Goal: Task Accomplishment & Management: Use online tool/utility

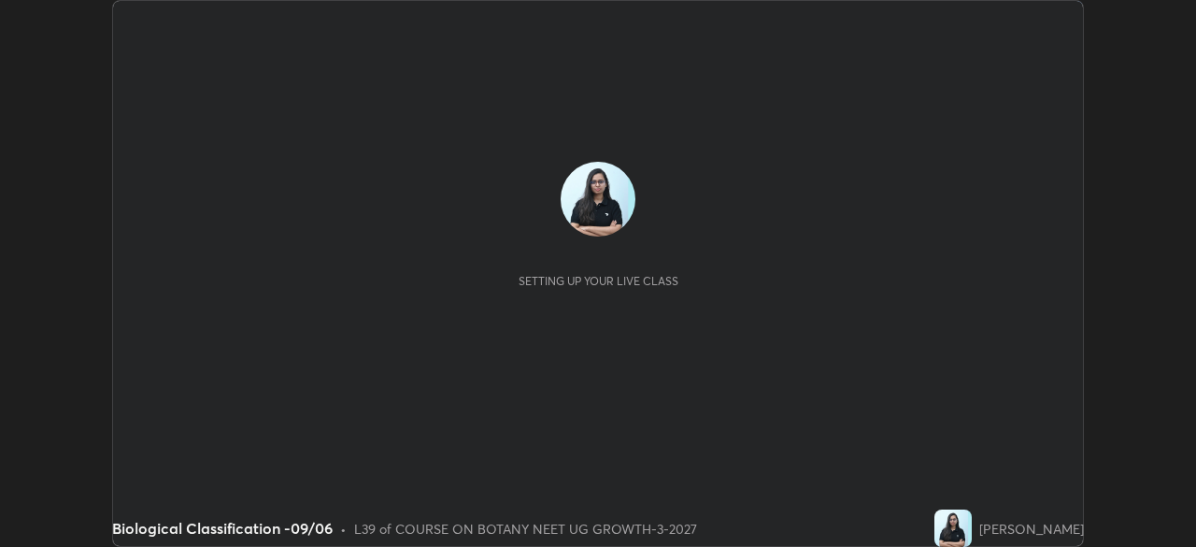
scroll to position [547, 1196]
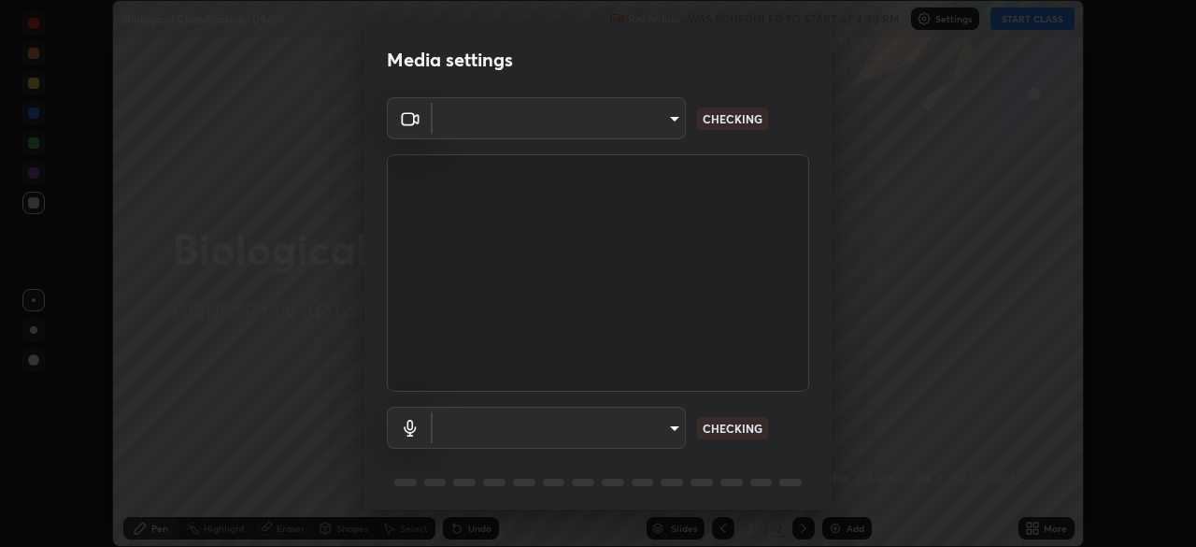
click at [646, 132] on body "Erase all Biological Classification -09/06 Recording WAS SCHEDULED TO START AT …" at bounding box center [598, 273] width 1196 height 547
click at [641, 132] on div at bounding box center [598, 273] width 1196 height 547
type input "85da43bae7a5fae49794a8970e5ce464fc236e1ddae1f513a3bf2ddace1343c3"
type input "94500f22464d148dddf9ae37dad8136bdf54efa217a88d5a1e55960f8ba2a5d1"
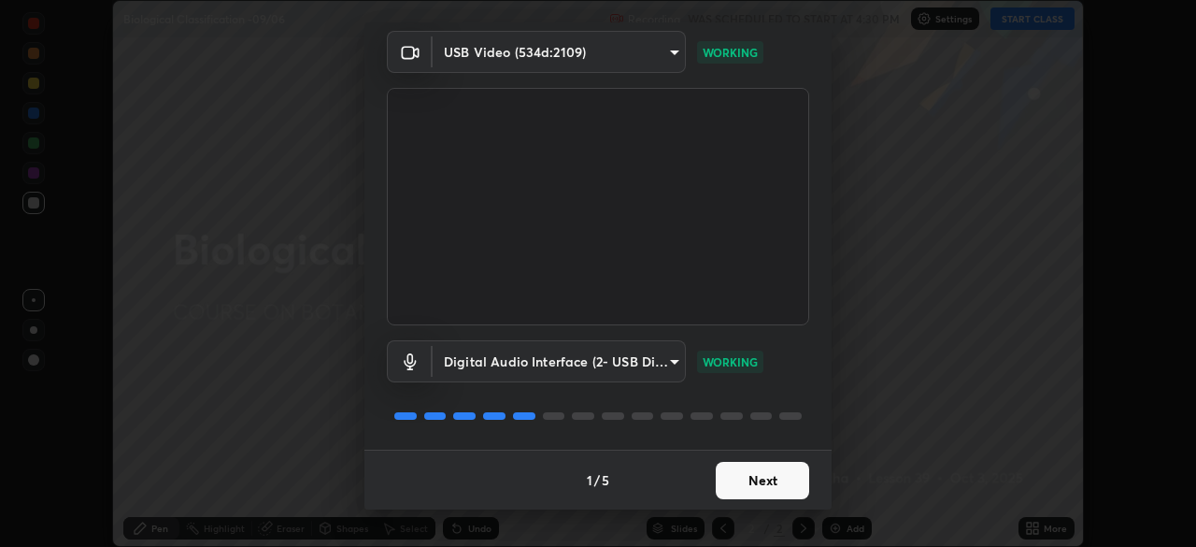
click at [757, 473] on button "Next" at bounding box center [762, 480] width 93 height 37
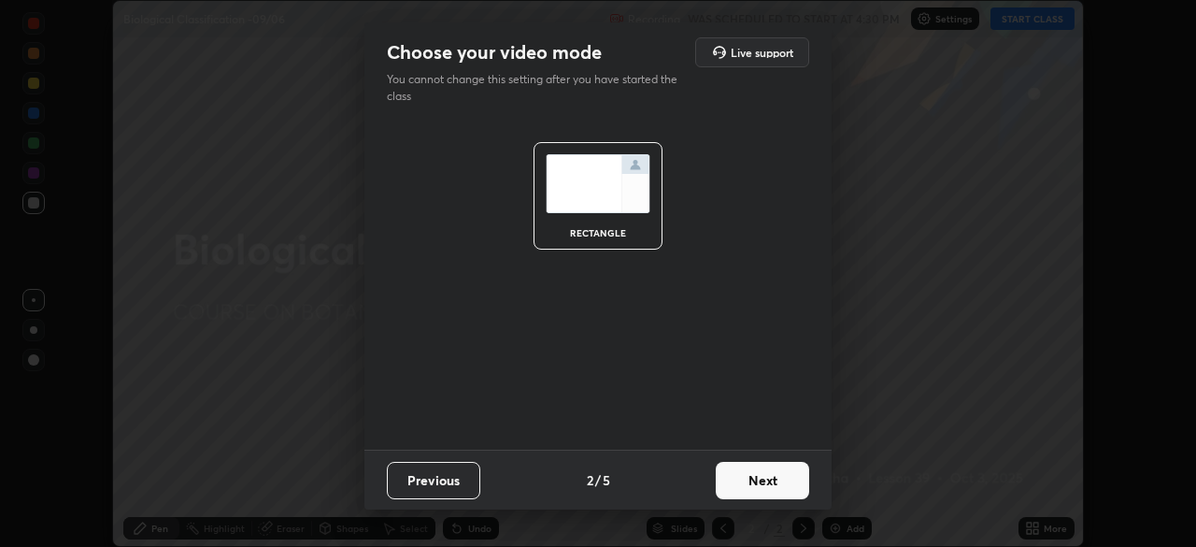
click at [769, 475] on button "Next" at bounding box center [762, 480] width 93 height 37
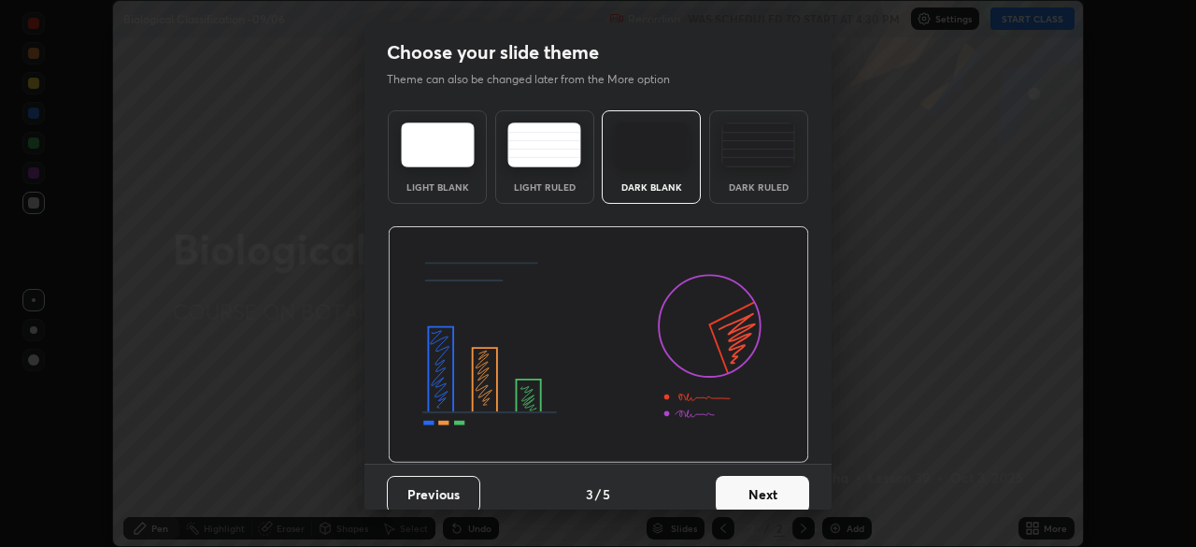
click at [790, 482] on button "Next" at bounding box center [762, 494] width 93 height 37
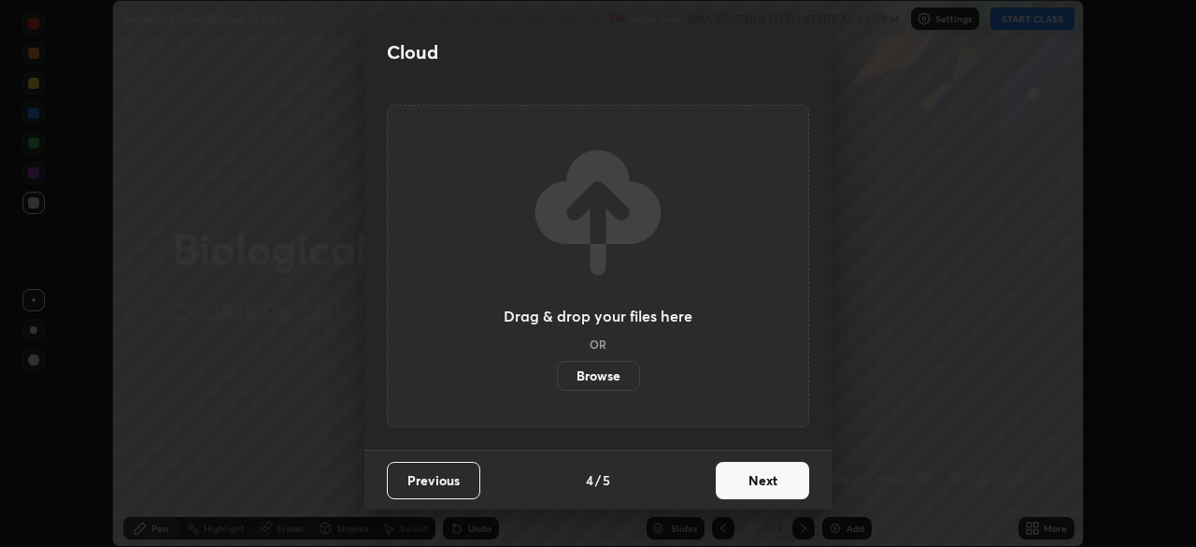
click at [802, 482] on button "Next" at bounding box center [762, 480] width 93 height 37
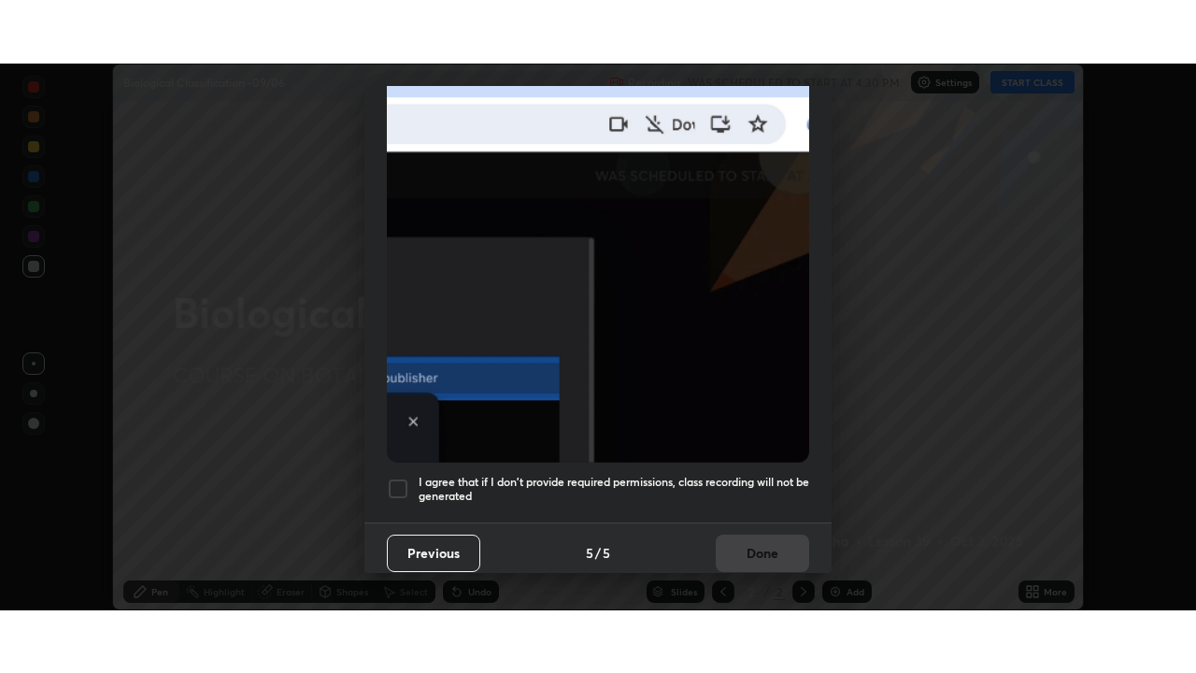
scroll to position [448, 0]
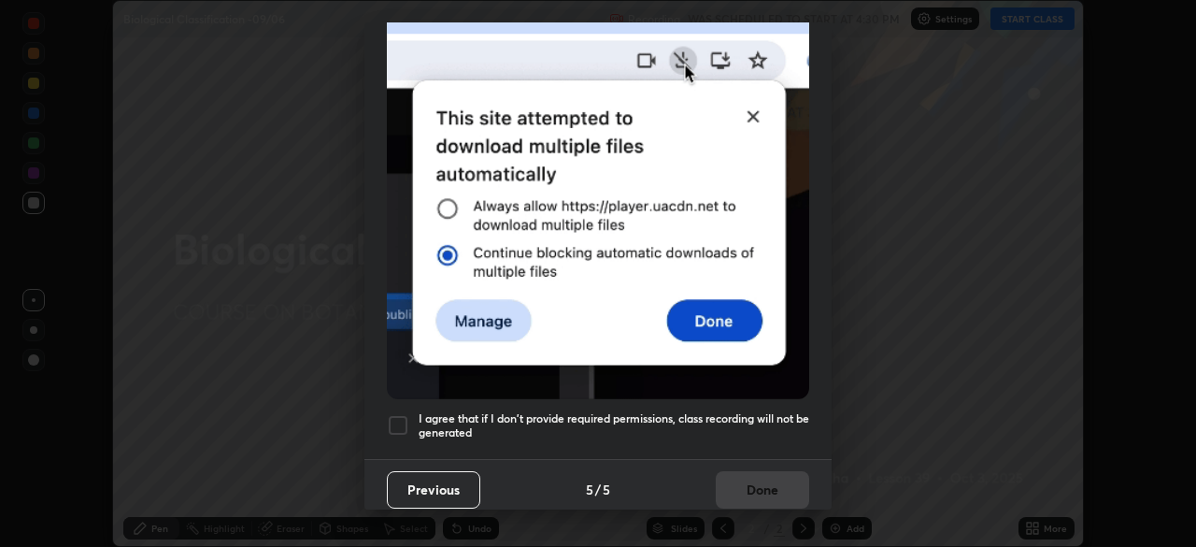
click at [406, 417] on div at bounding box center [398, 425] width 22 height 22
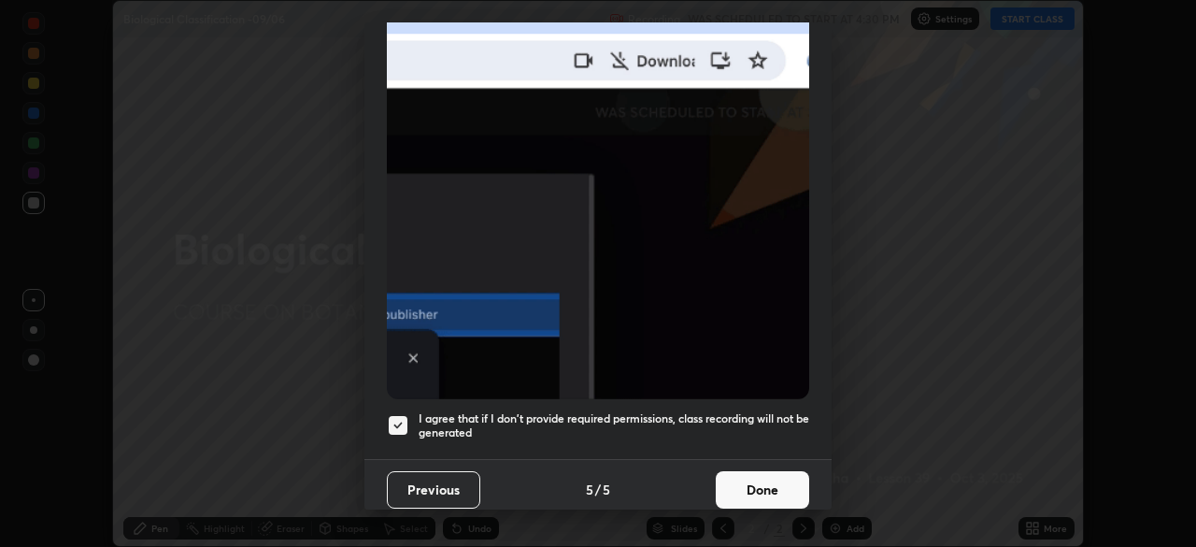
click at [758, 478] on button "Done" at bounding box center [762, 489] width 93 height 37
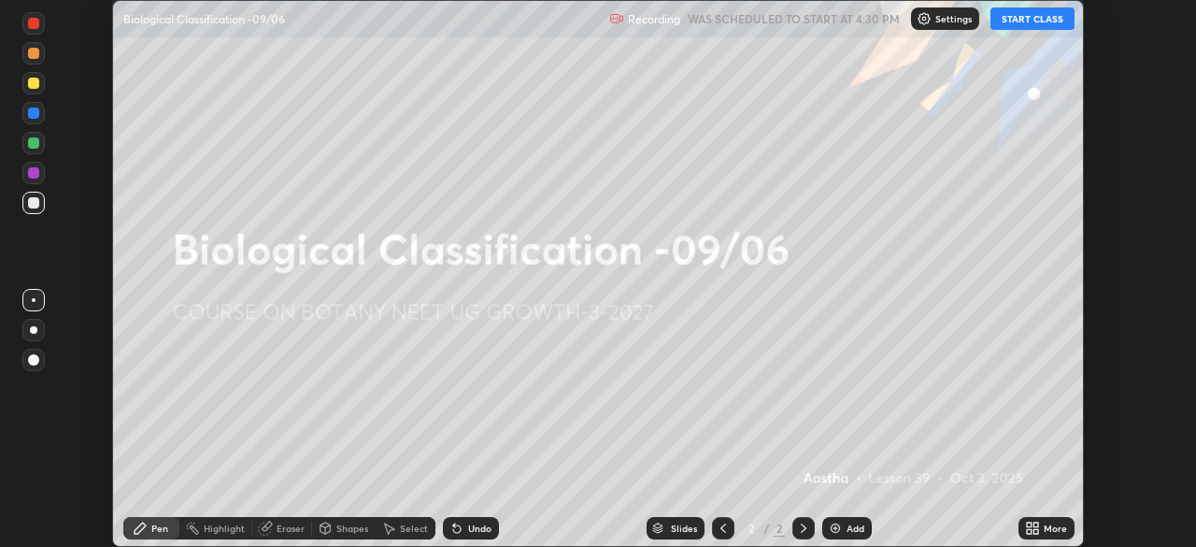
click at [1029, 531] on icon at bounding box center [1029, 531] width 5 height 5
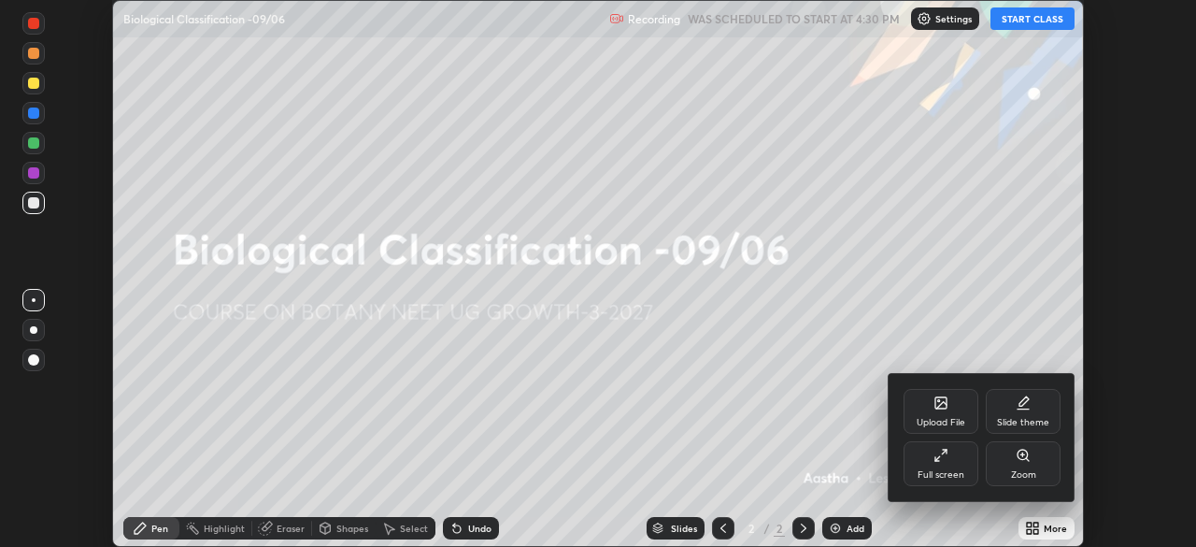
click at [948, 466] on div "Full screen" at bounding box center [941, 463] width 75 height 45
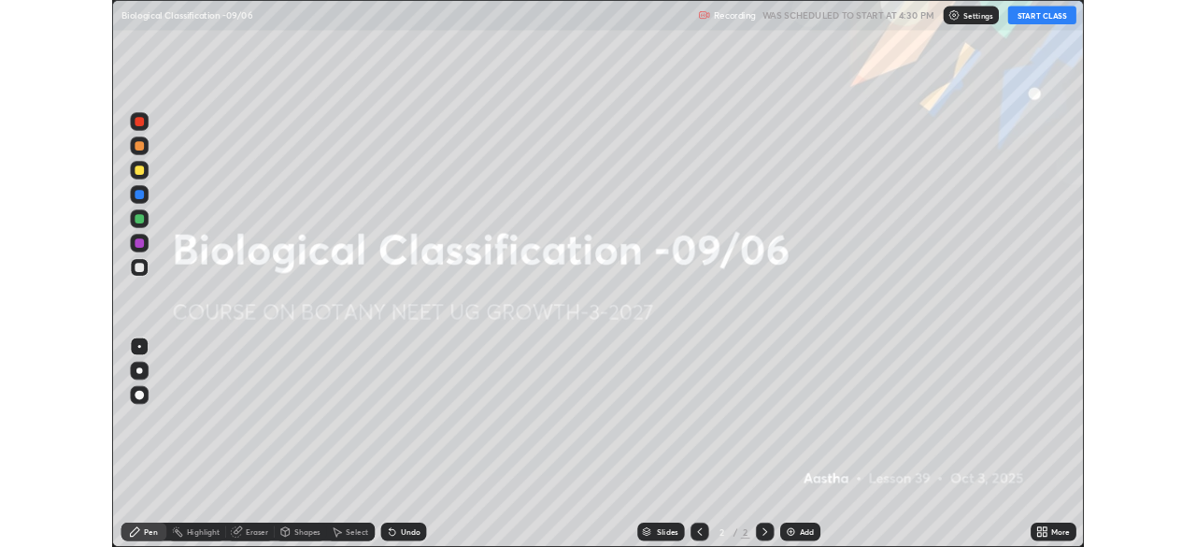
scroll to position [673, 1196]
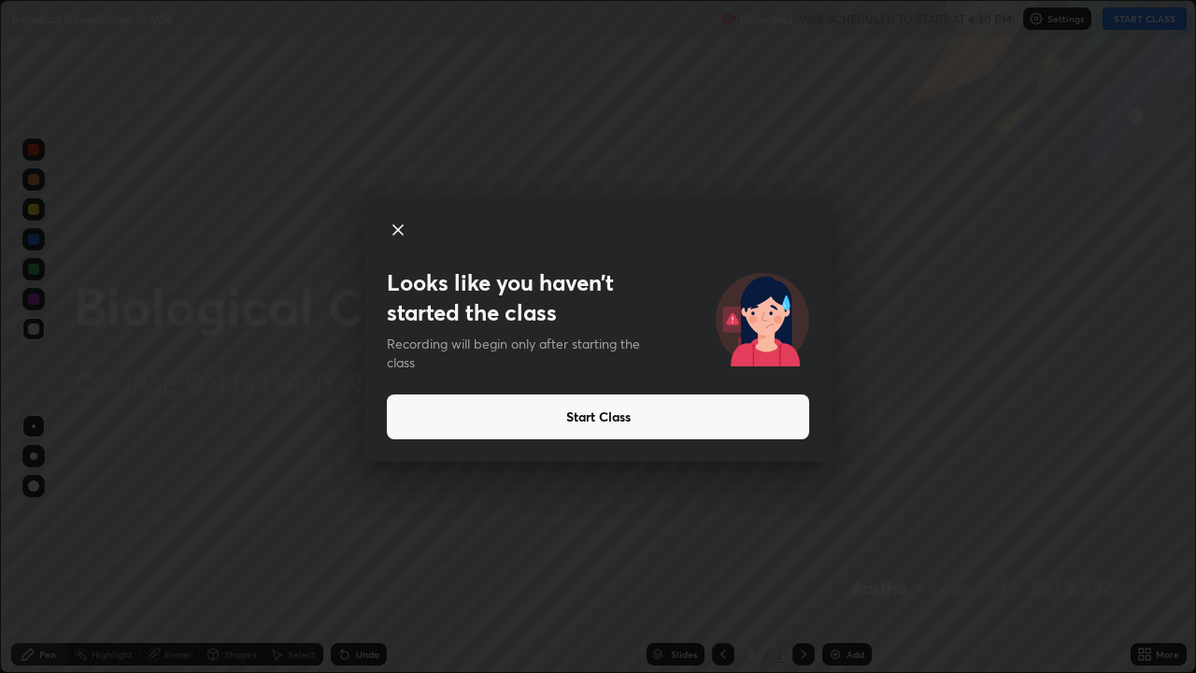
click at [675, 421] on button "Start Class" at bounding box center [598, 416] width 422 height 45
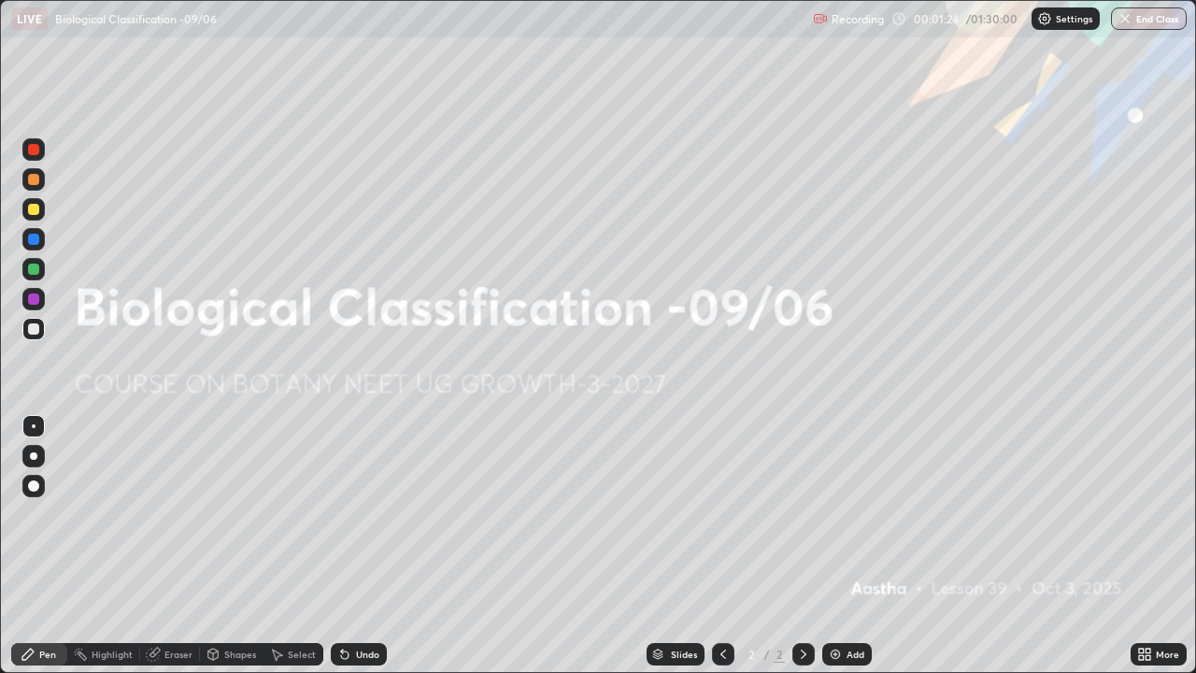
click at [843, 546] on div "Add" at bounding box center [847, 654] width 50 height 22
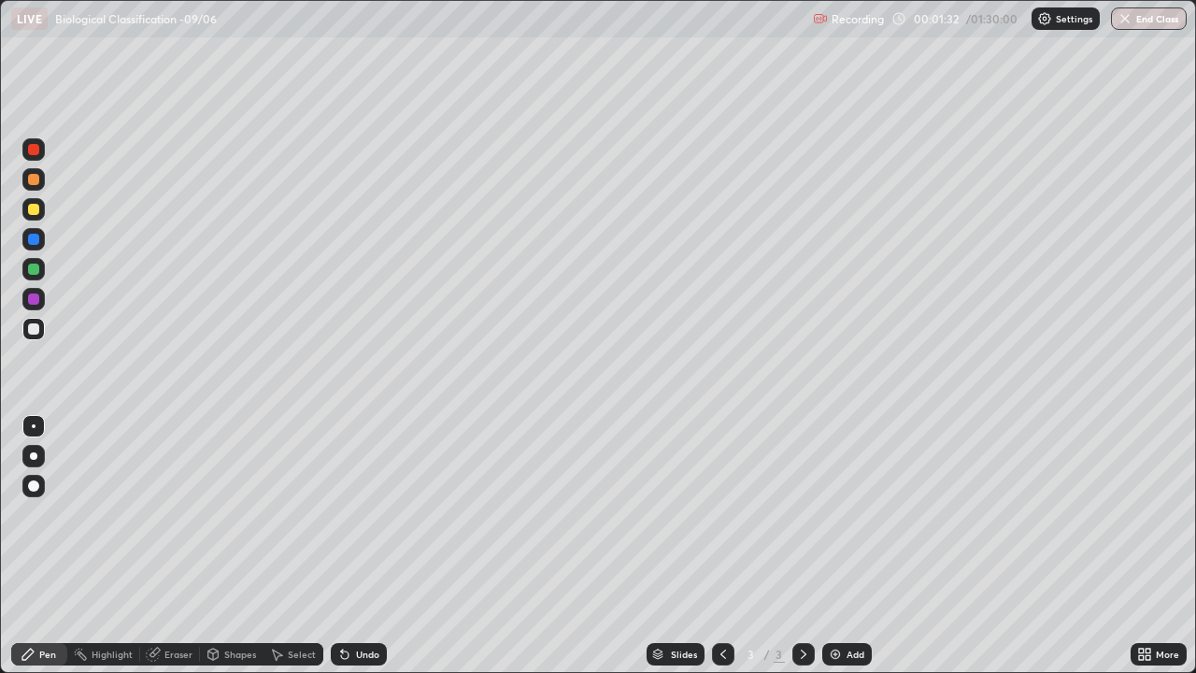
click at [26, 204] on div at bounding box center [33, 209] width 22 height 22
click at [37, 211] on div at bounding box center [33, 209] width 11 height 11
click at [357, 546] on div "Undo" at bounding box center [367, 653] width 23 height 9
click at [364, 546] on div "Undo" at bounding box center [367, 653] width 23 height 9
click at [370, 546] on div "Undo" at bounding box center [359, 654] width 56 height 22
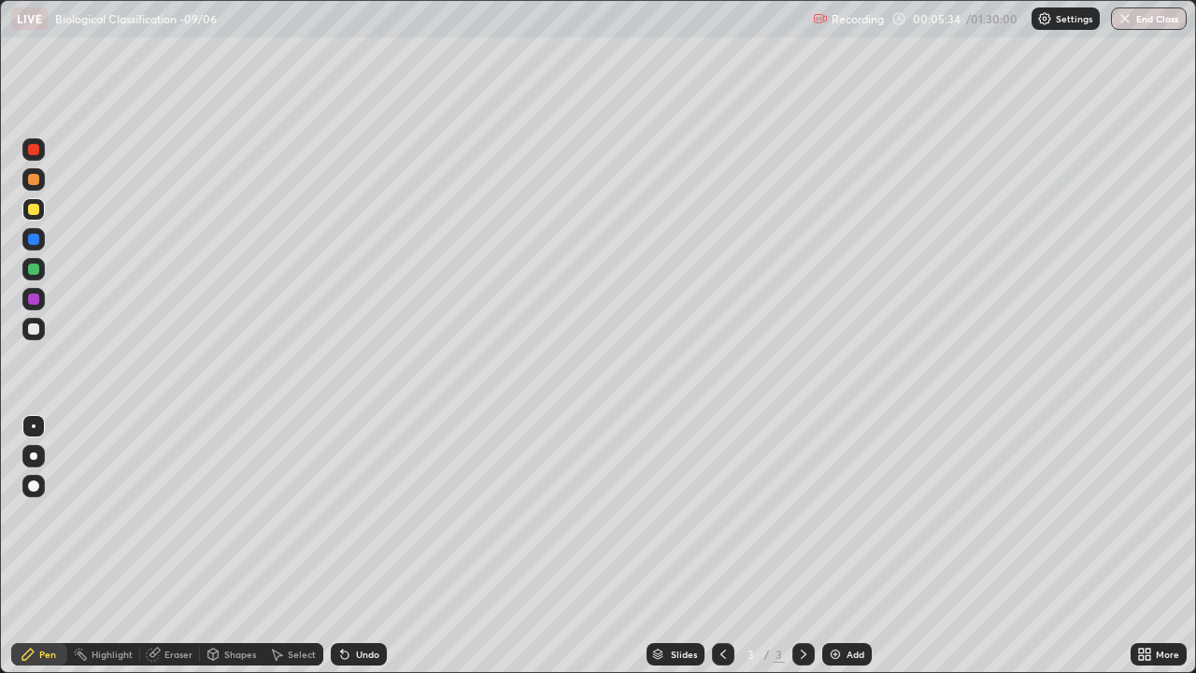
click at [364, 546] on div "Undo" at bounding box center [367, 653] width 23 height 9
click at [369, 546] on div "Undo" at bounding box center [359, 654] width 56 height 22
click at [362, 546] on div "Undo" at bounding box center [367, 653] width 23 height 9
click at [367, 546] on div "Undo" at bounding box center [367, 653] width 23 height 9
click at [36, 211] on div at bounding box center [33, 209] width 11 height 11
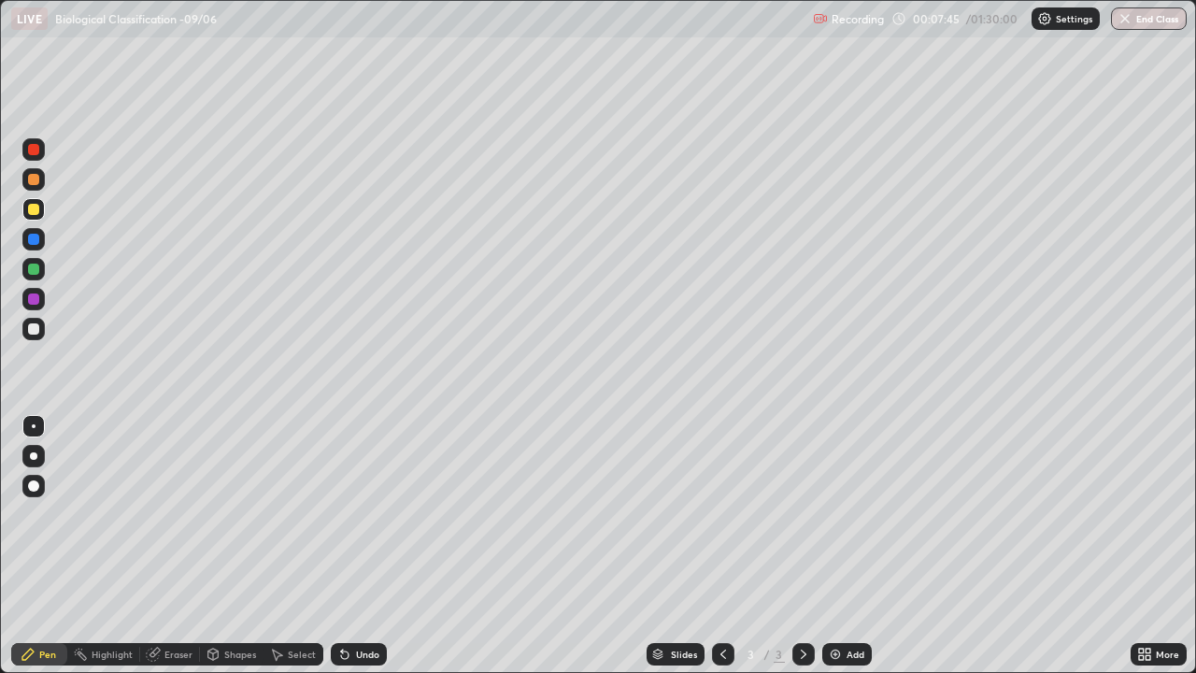
click at [35, 264] on div at bounding box center [33, 269] width 11 height 11
click at [31, 297] on div at bounding box center [33, 298] width 11 height 11
click at [36, 327] on div at bounding box center [33, 328] width 11 height 11
click at [365, 546] on div "Undo" at bounding box center [367, 653] width 23 height 9
click at [367, 546] on div "Undo" at bounding box center [367, 653] width 23 height 9
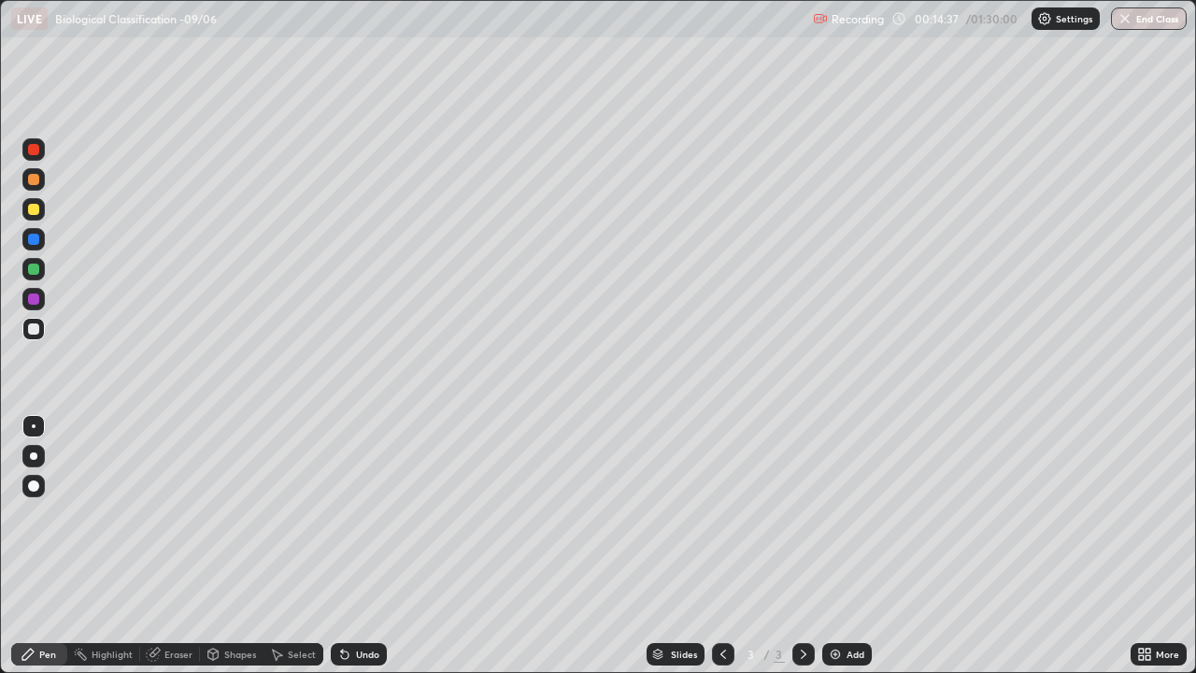
click at [370, 546] on div "Undo" at bounding box center [367, 653] width 23 height 9
click at [367, 546] on div "Undo" at bounding box center [367, 653] width 23 height 9
click at [363, 546] on div "Undo" at bounding box center [367, 653] width 23 height 9
click at [368, 546] on div "Undo" at bounding box center [367, 653] width 23 height 9
click at [163, 546] on div "Eraser" at bounding box center [170, 654] width 60 height 22
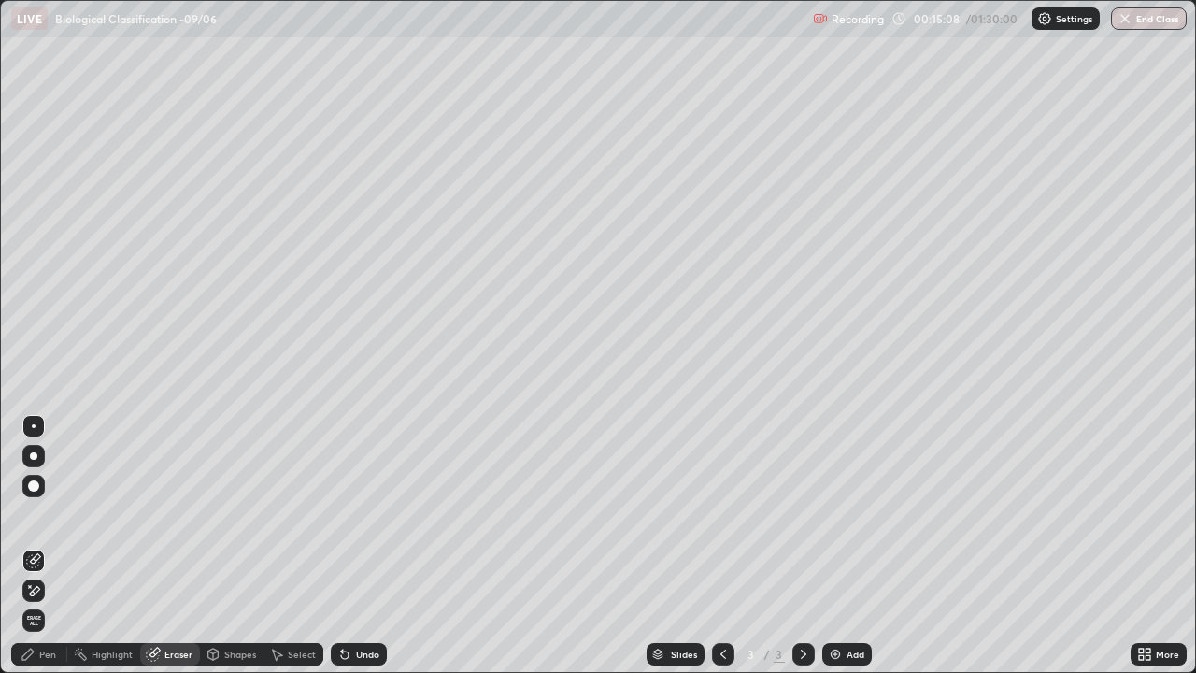
click at [32, 546] on icon at bounding box center [27, 654] width 11 height 11
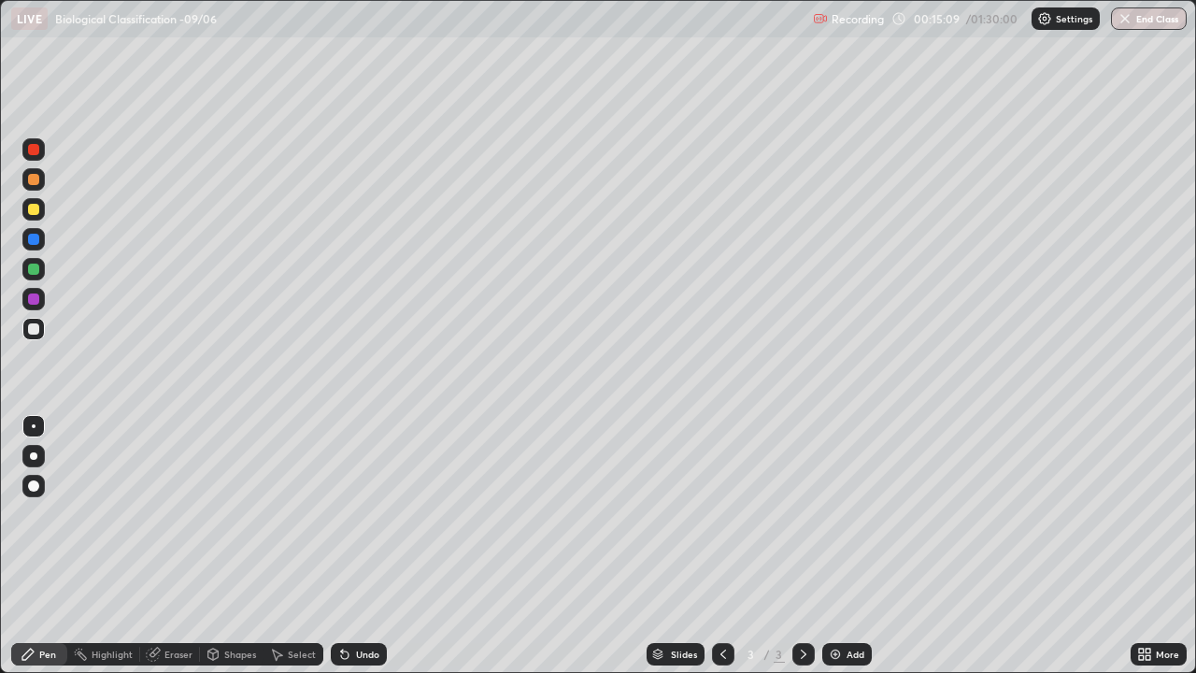
click at [38, 324] on div at bounding box center [33, 329] width 22 height 22
click at [30, 215] on div at bounding box center [33, 209] width 22 height 22
click at [730, 546] on div at bounding box center [723, 654] width 22 height 22
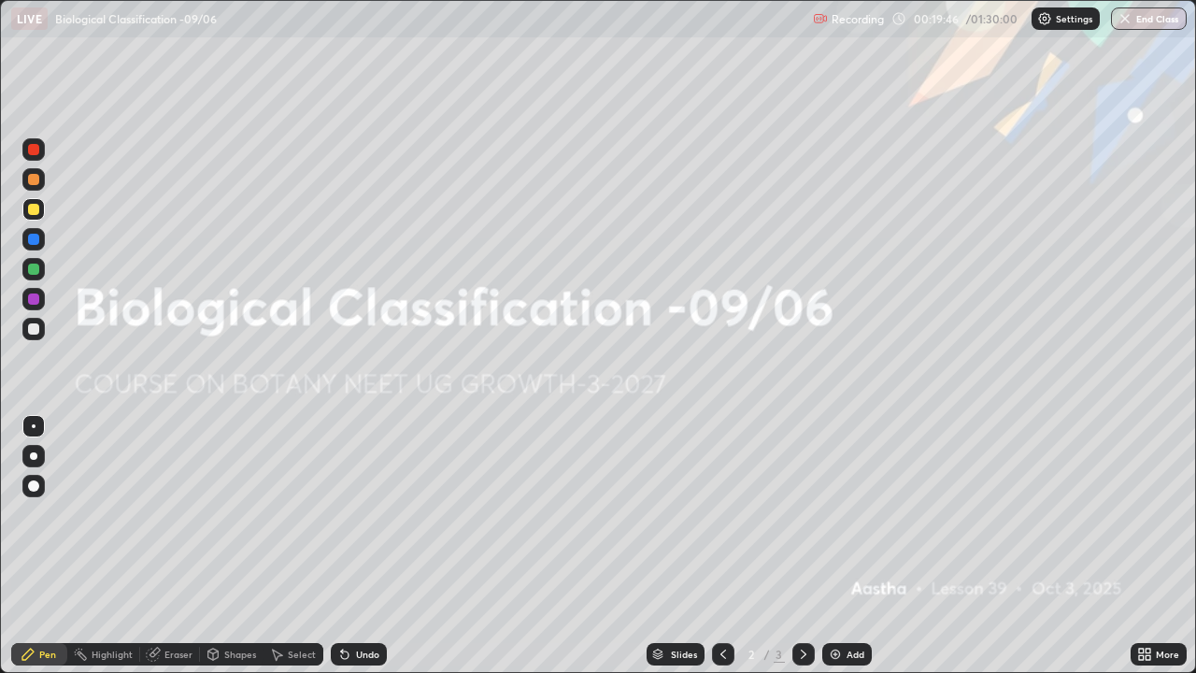
click at [804, 546] on icon at bounding box center [803, 654] width 15 height 15
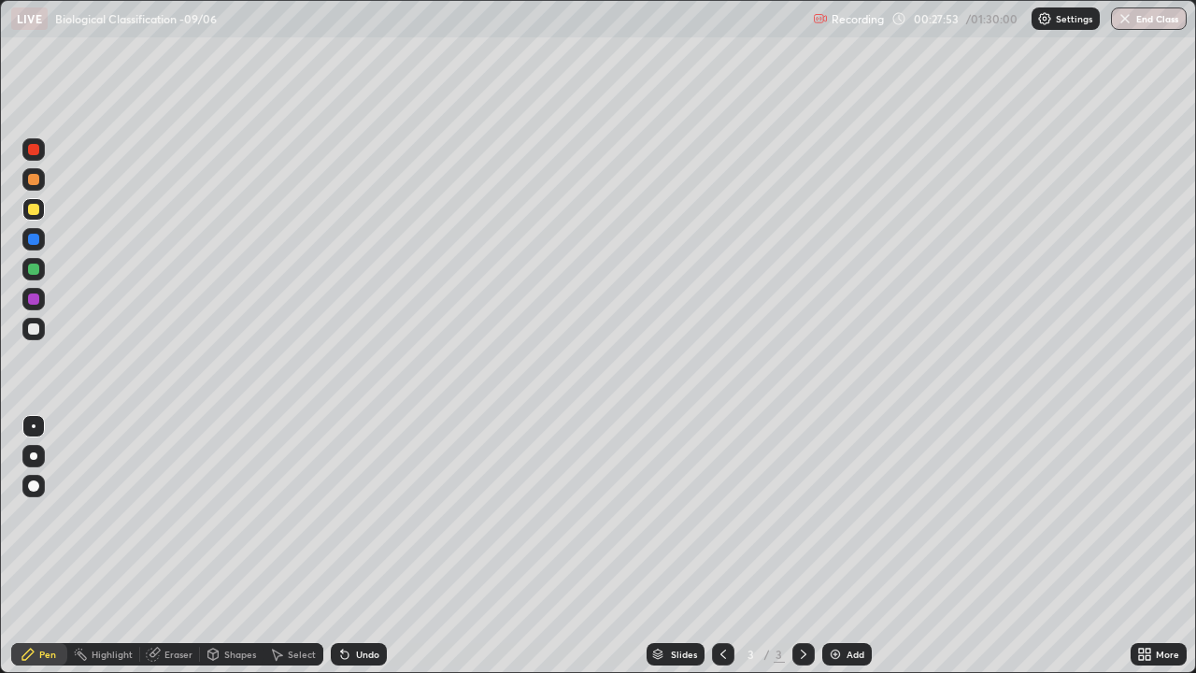
click at [839, 546] on img at bounding box center [835, 654] width 15 height 15
click at [1159, 546] on div "More" at bounding box center [1167, 653] width 23 height 9
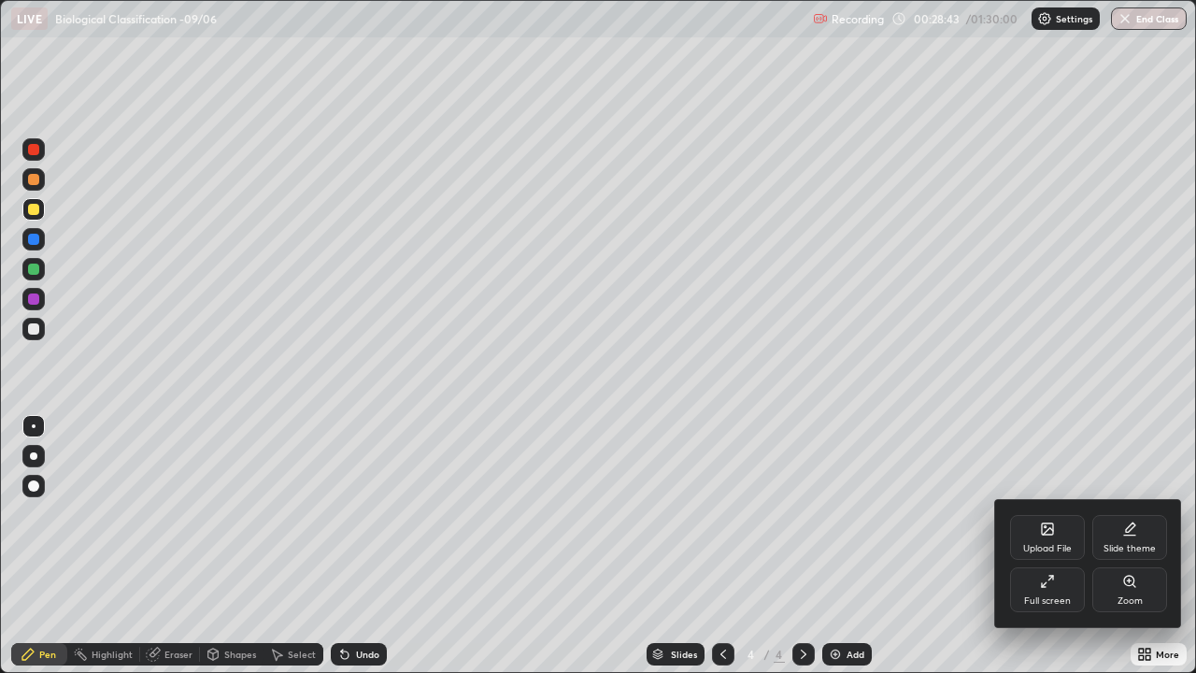
click at [1039, 546] on div "Full screen" at bounding box center [1047, 600] width 47 height 9
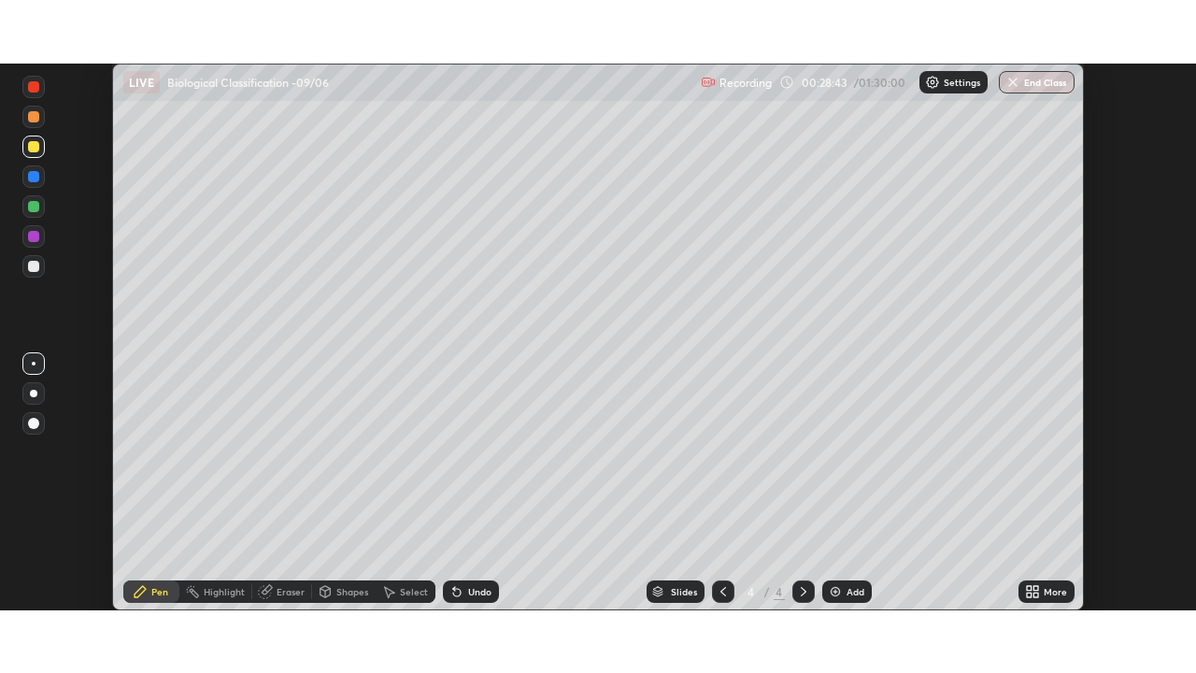
scroll to position [92901, 92252]
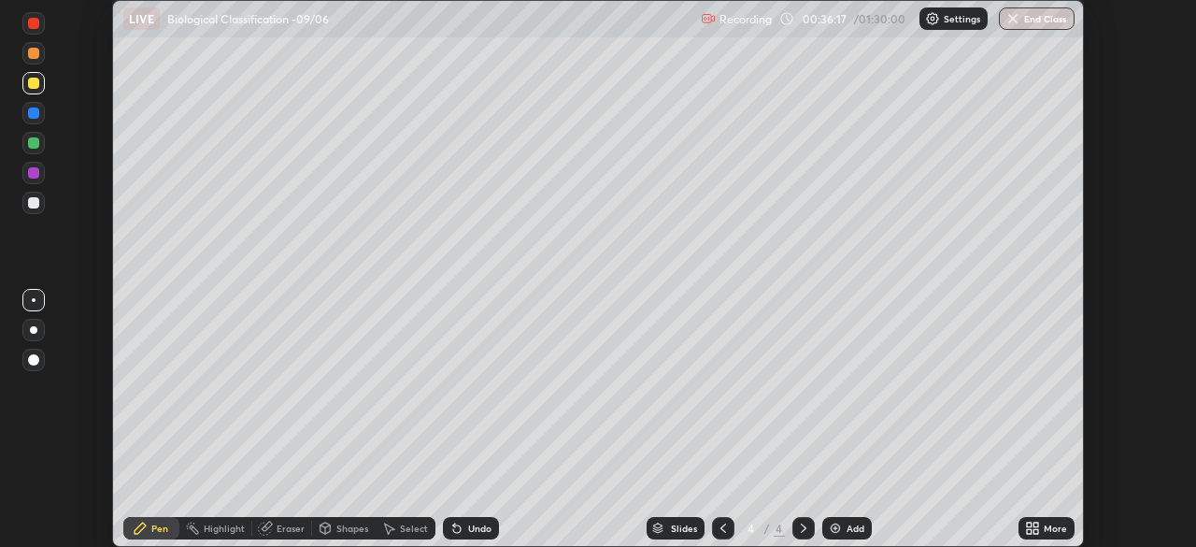
click at [1046, 528] on div "More" at bounding box center [1055, 527] width 23 height 9
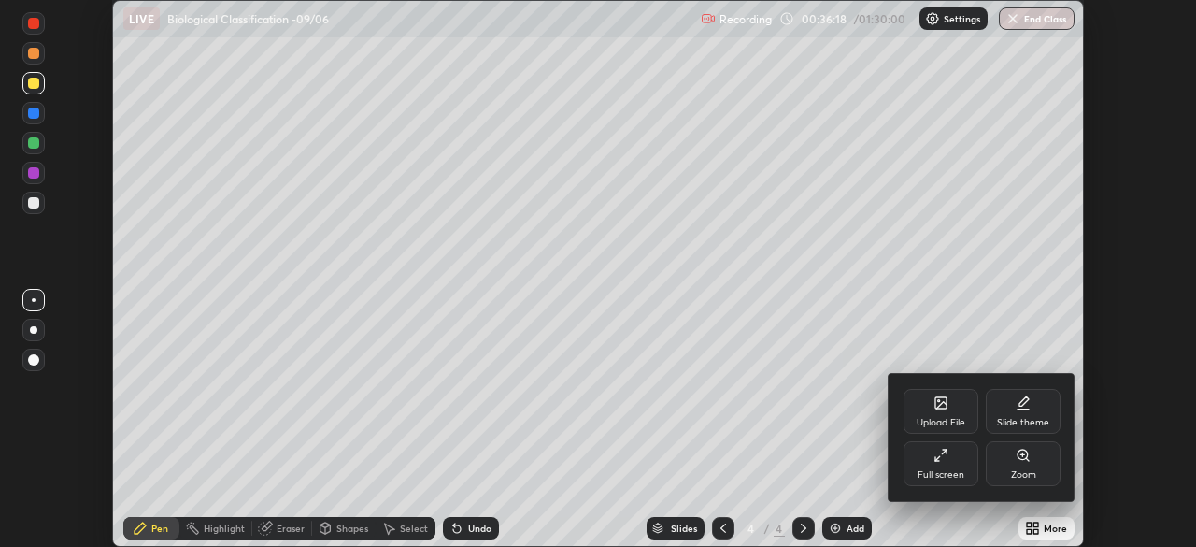
click at [961, 467] on div "Full screen" at bounding box center [941, 463] width 75 height 45
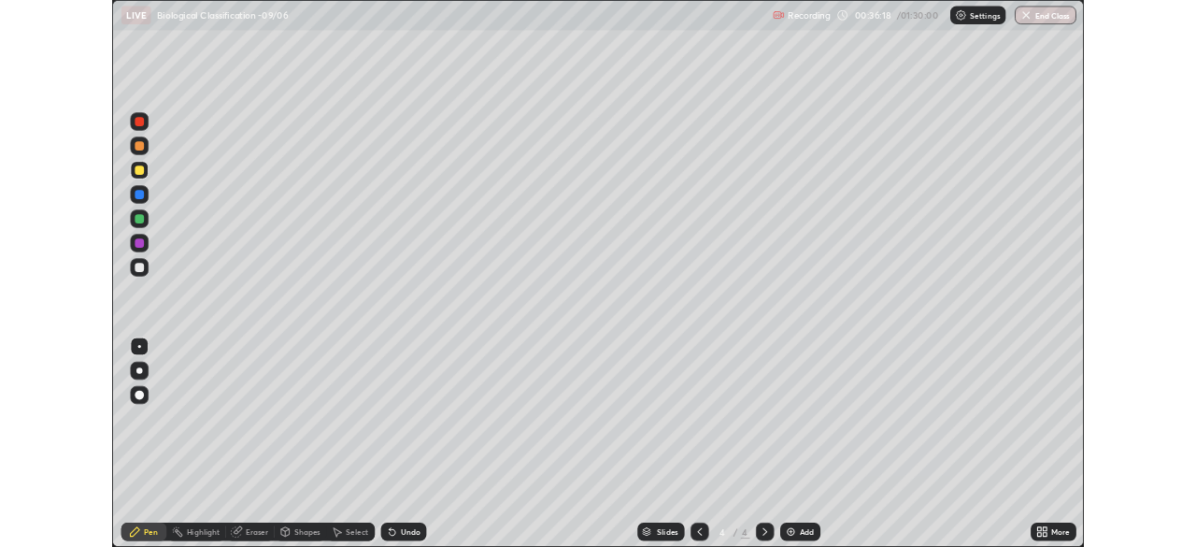
scroll to position [673, 1196]
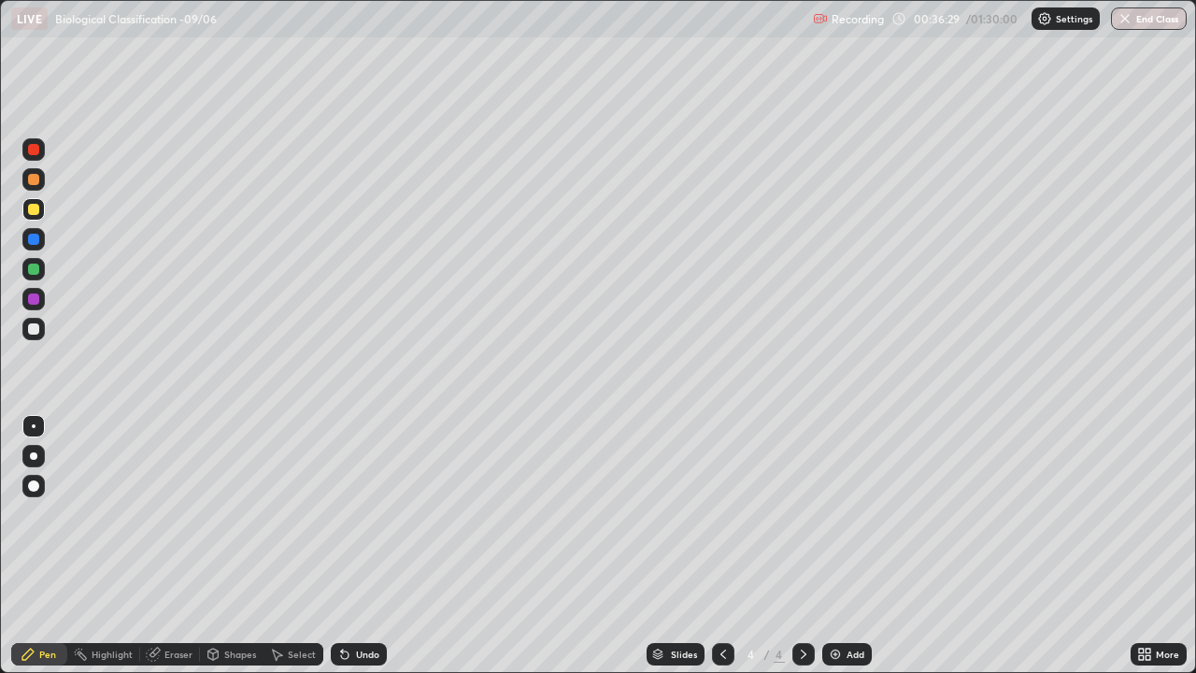
click at [181, 546] on div "Eraser" at bounding box center [170, 654] width 60 height 22
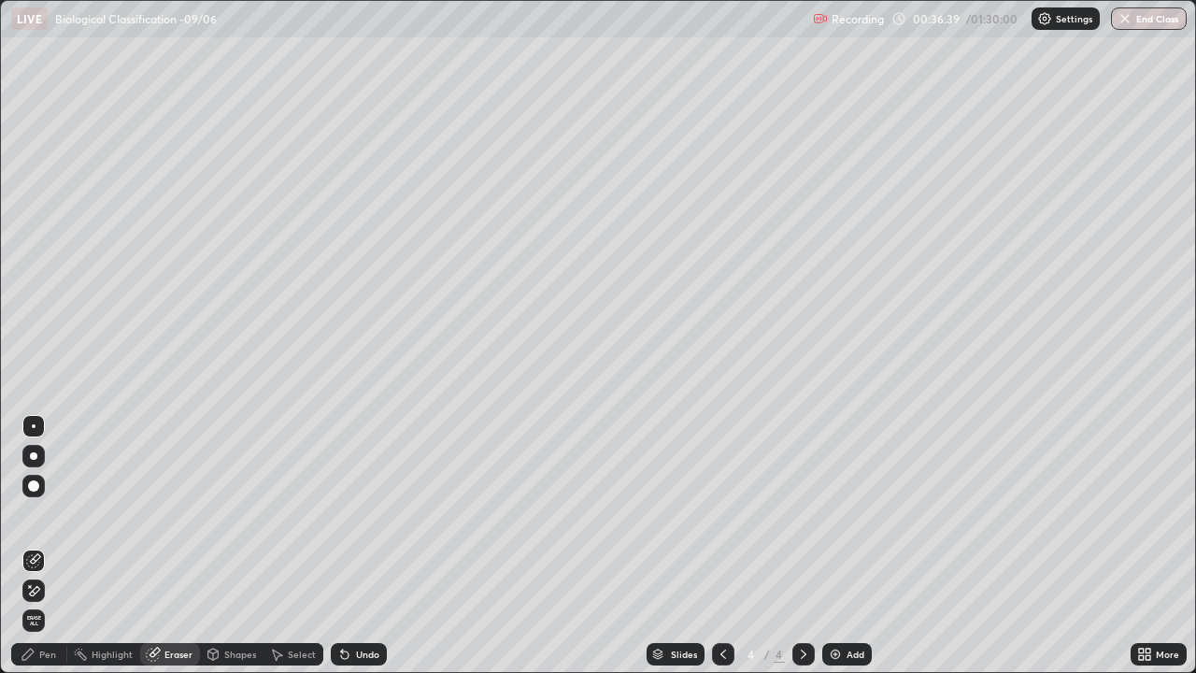
click at [38, 546] on div "Pen" at bounding box center [39, 654] width 56 height 22
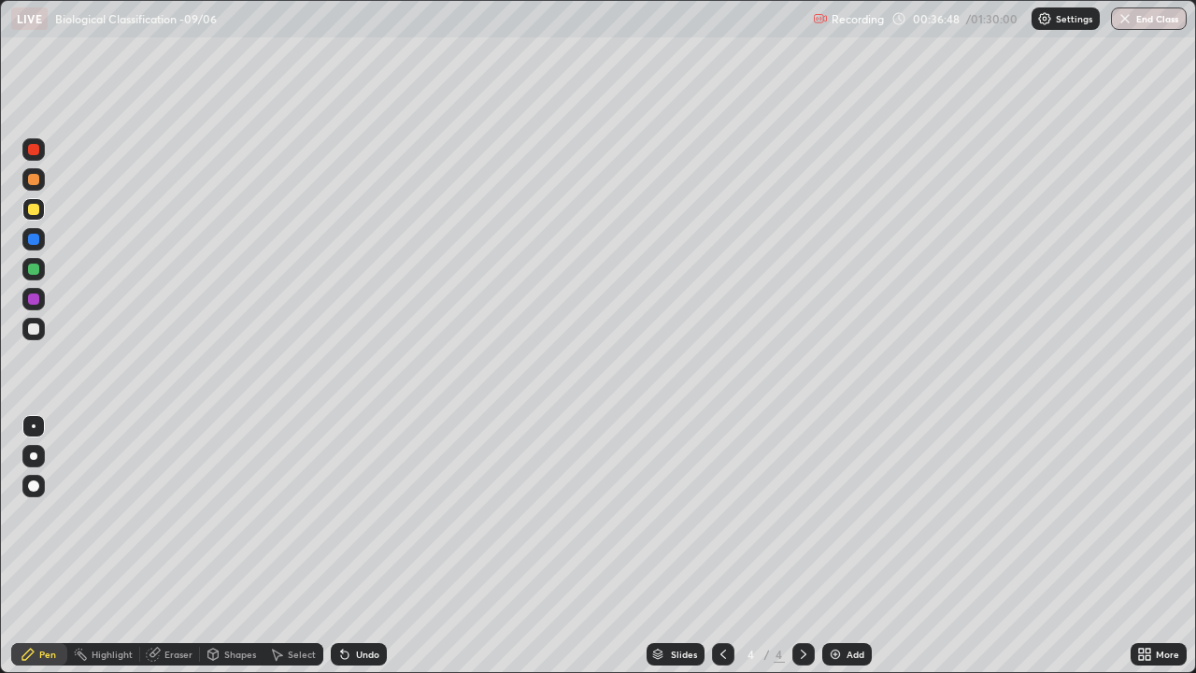
click at [35, 307] on div at bounding box center [33, 299] width 22 height 22
click at [33, 294] on div at bounding box center [33, 298] width 11 height 11
click at [164, 546] on div "Eraser" at bounding box center [178, 653] width 28 height 9
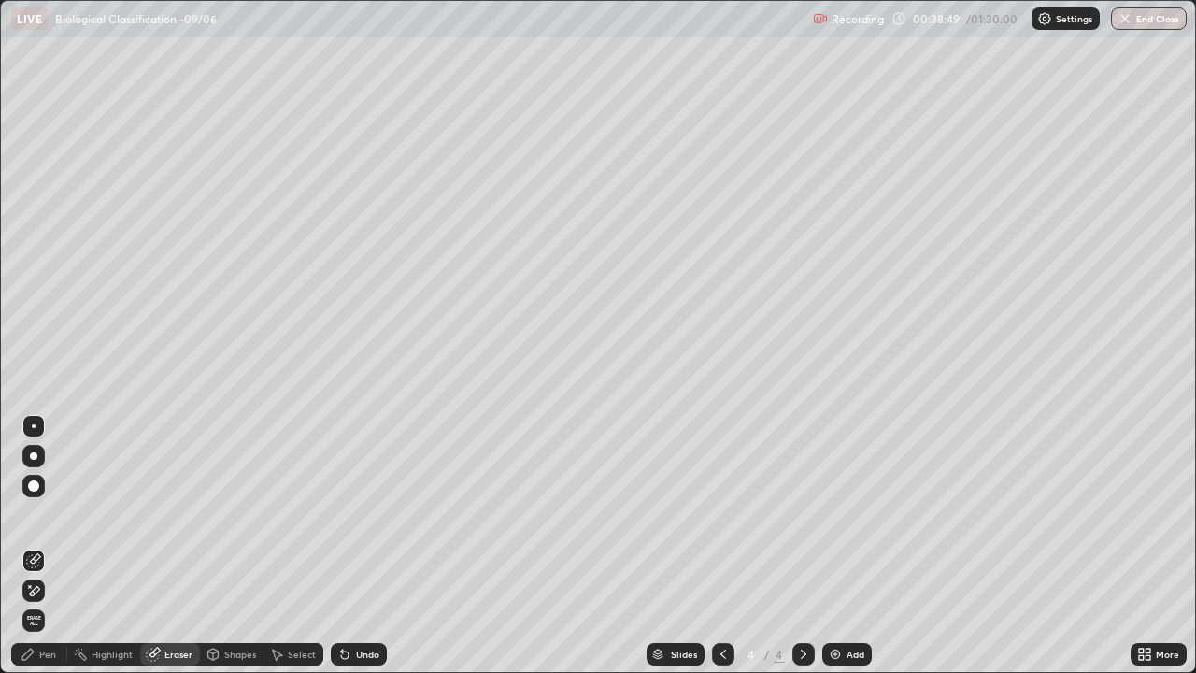
click at [51, 546] on div "Pen" at bounding box center [47, 653] width 17 height 9
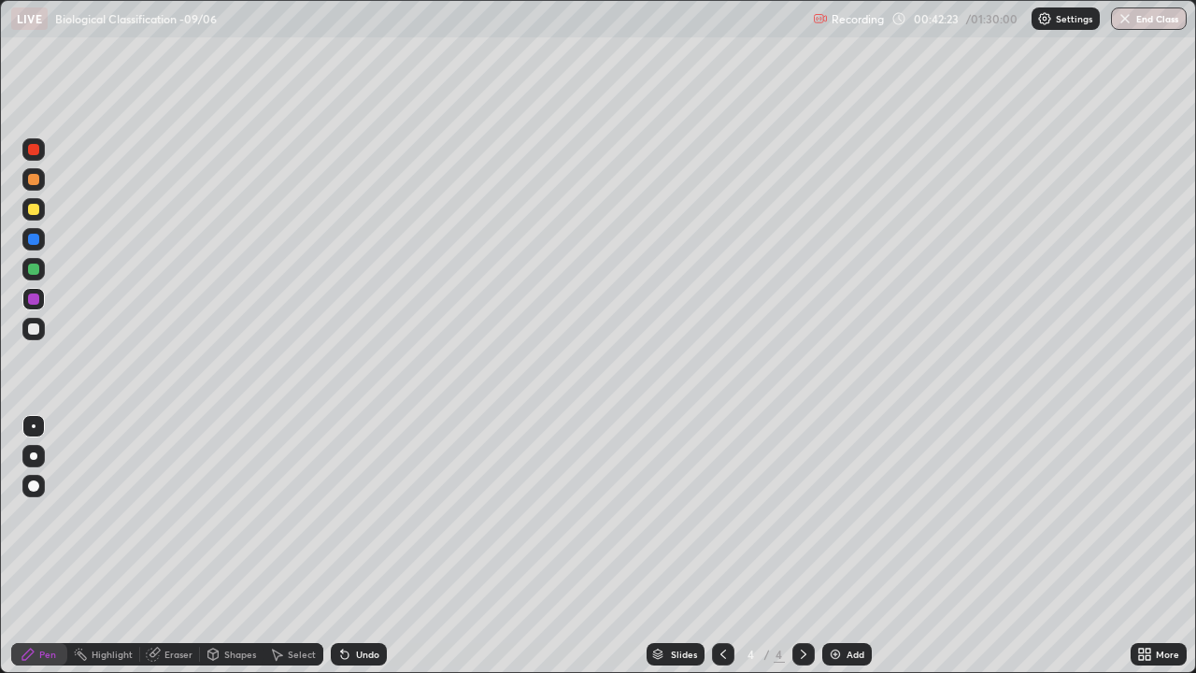
click at [834, 546] on div "Add" at bounding box center [847, 654] width 50 height 22
click at [32, 213] on div at bounding box center [33, 209] width 11 height 11
click at [35, 303] on div at bounding box center [33, 298] width 11 height 11
click at [720, 546] on div at bounding box center [723, 654] width 22 height 22
click at [802, 546] on icon at bounding box center [803, 654] width 15 height 15
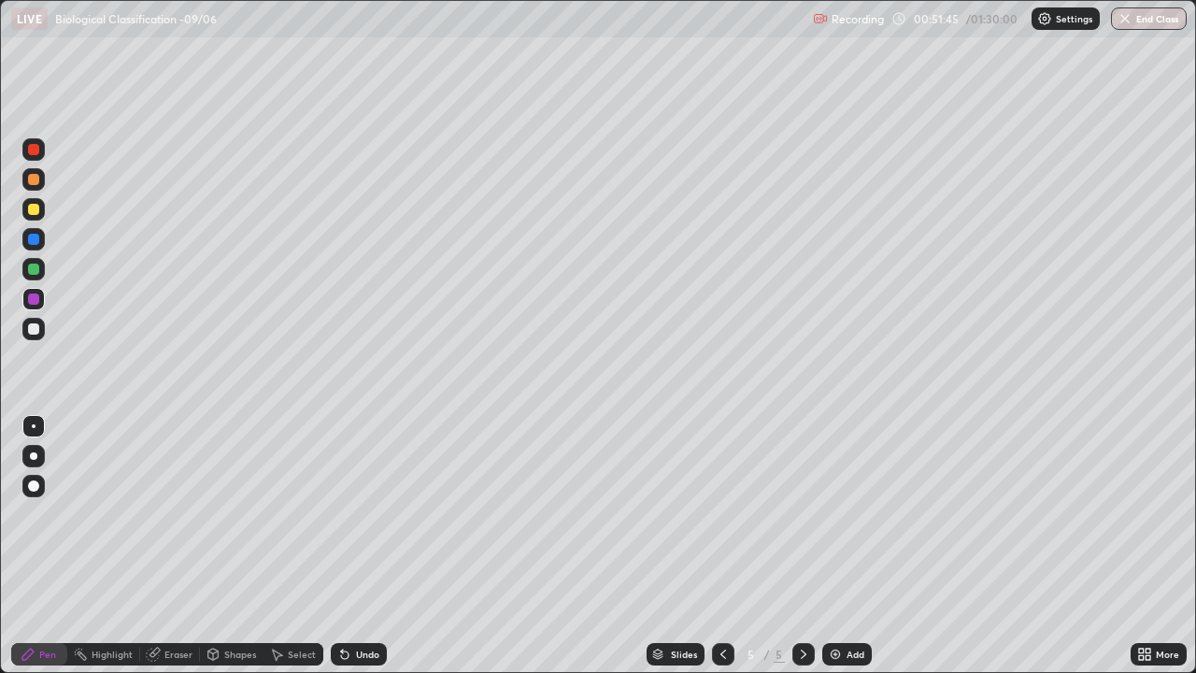
click at [802, 546] on icon at bounding box center [803, 654] width 15 height 15
click at [823, 546] on div "Add" at bounding box center [847, 654] width 50 height 22
click at [38, 326] on div at bounding box center [33, 328] width 11 height 11
click at [42, 217] on div at bounding box center [33, 209] width 22 height 22
click at [1161, 546] on div "More" at bounding box center [1167, 653] width 23 height 9
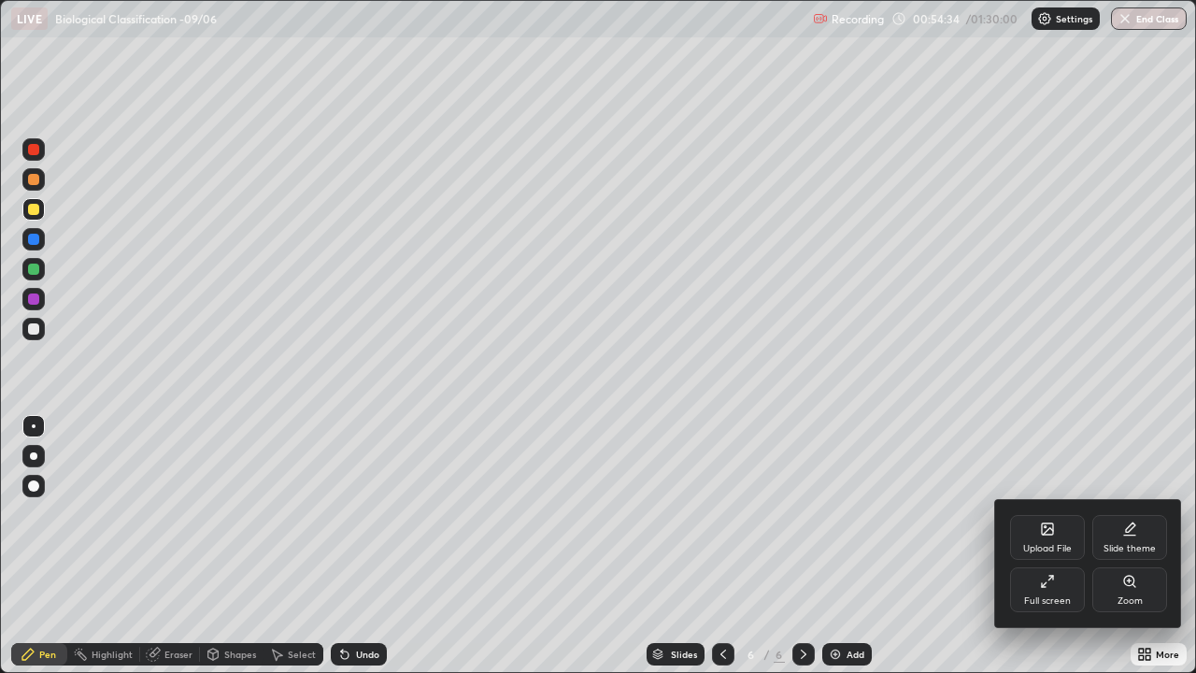
click at [1047, 546] on div "Full screen" at bounding box center [1047, 589] width 75 height 45
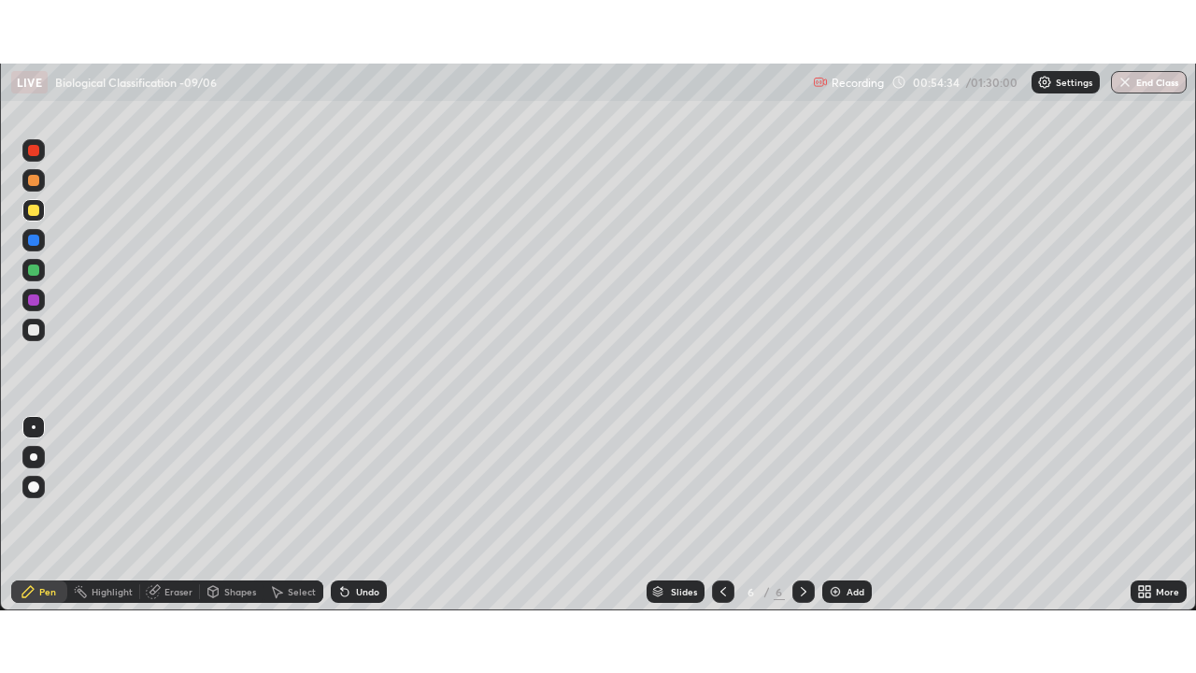
scroll to position [92901, 92252]
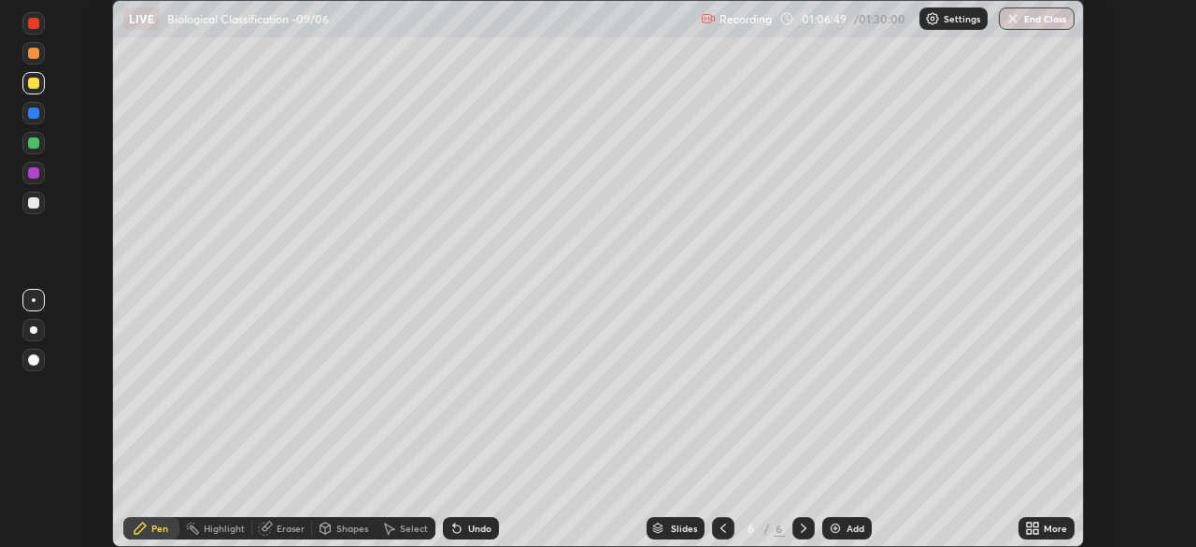
click at [1047, 520] on div "More" at bounding box center [1047, 528] width 56 height 22
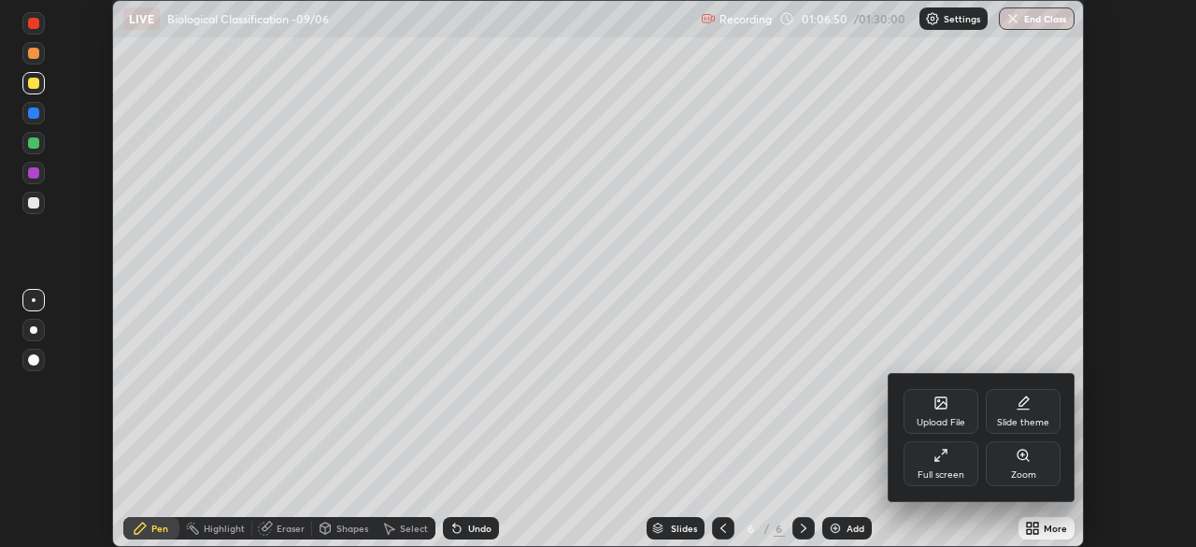
click at [936, 478] on div "Full screen" at bounding box center [941, 474] width 47 height 9
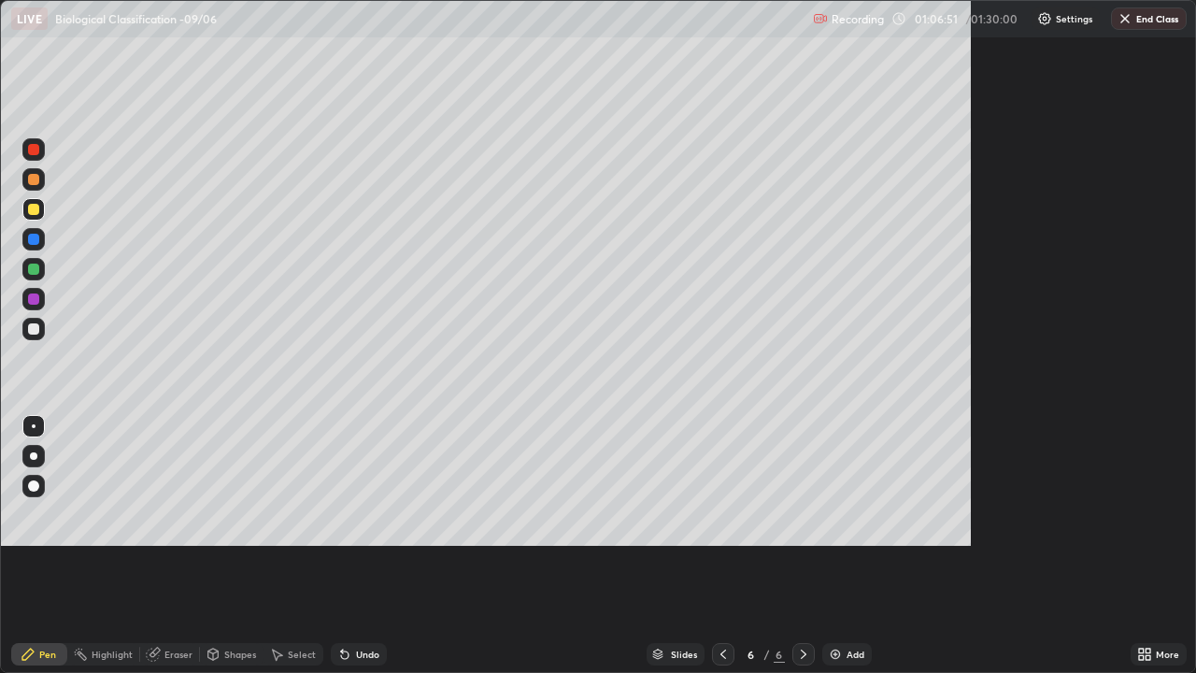
scroll to position [673, 1196]
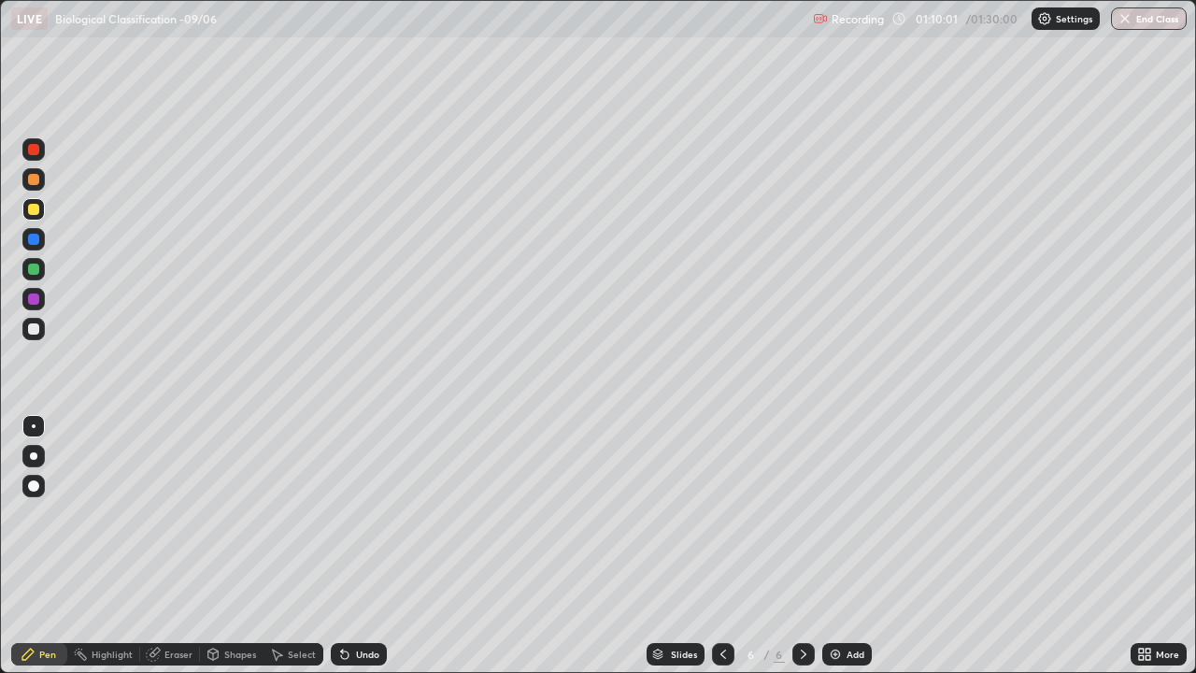
click at [1136, 15] on button "End Class" at bounding box center [1149, 18] width 76 height 22
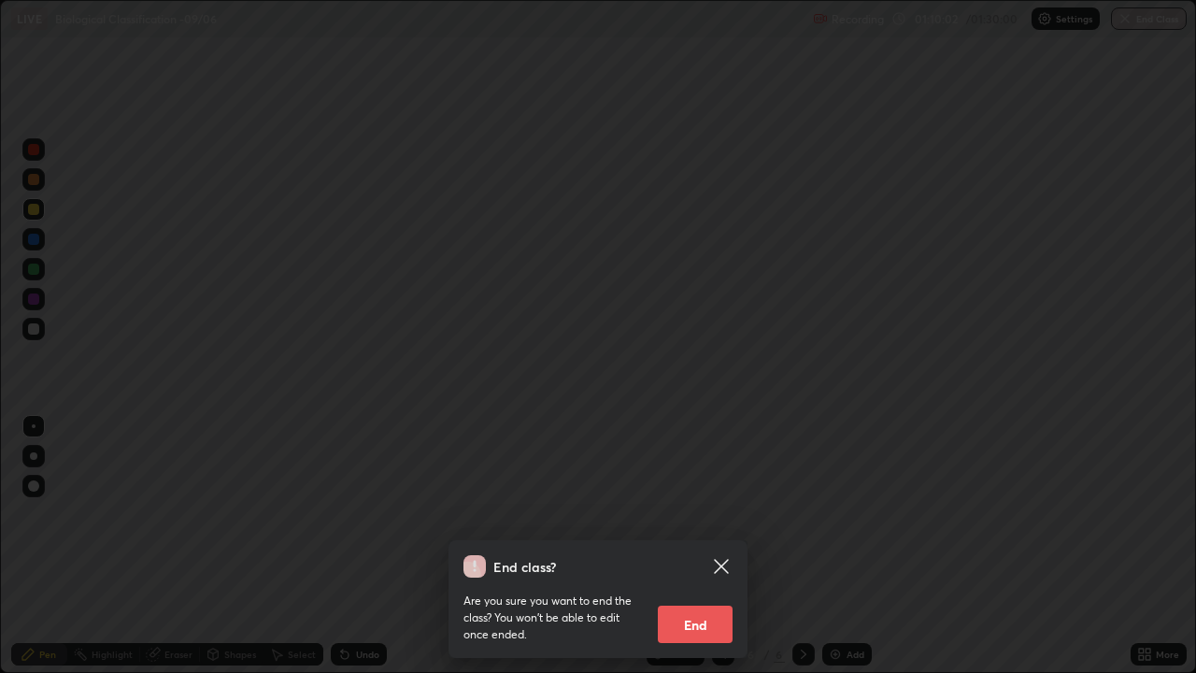
click at [706, 546] on button "End" at bounding box center [695, 624] width 75 height 37
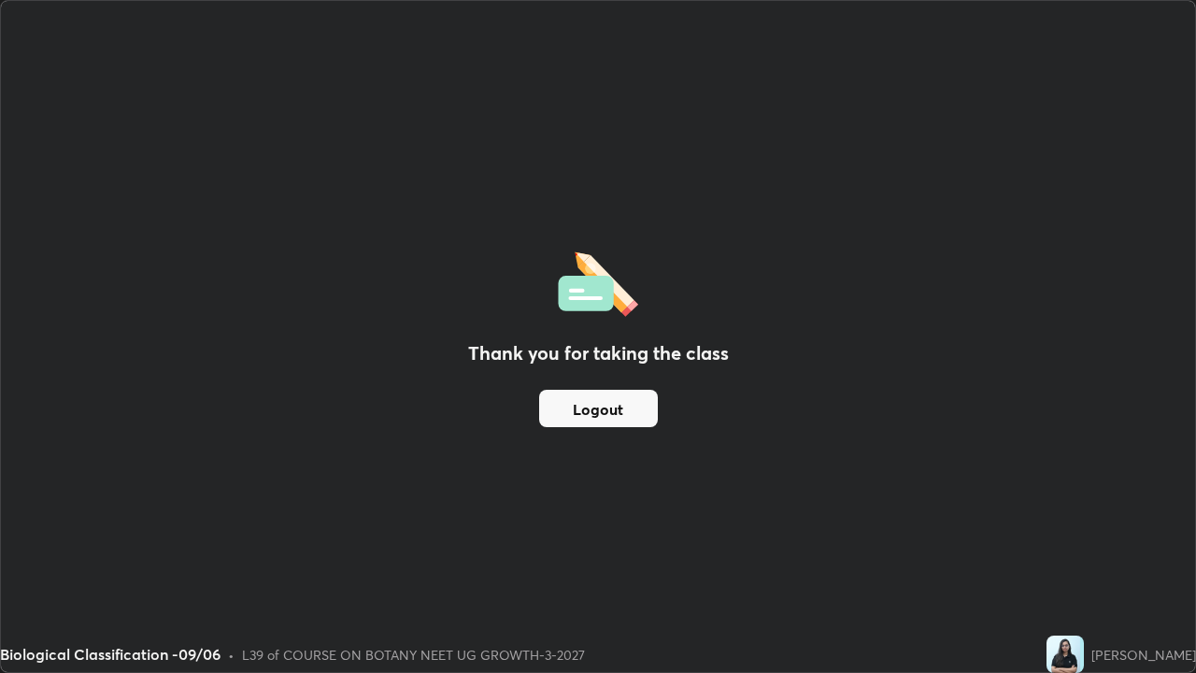
click at [609, 406] on button "Logout" at bounding box center [598, 408] width 119 height 37
